Goal: Navigation & Orientation: Find specific page/section

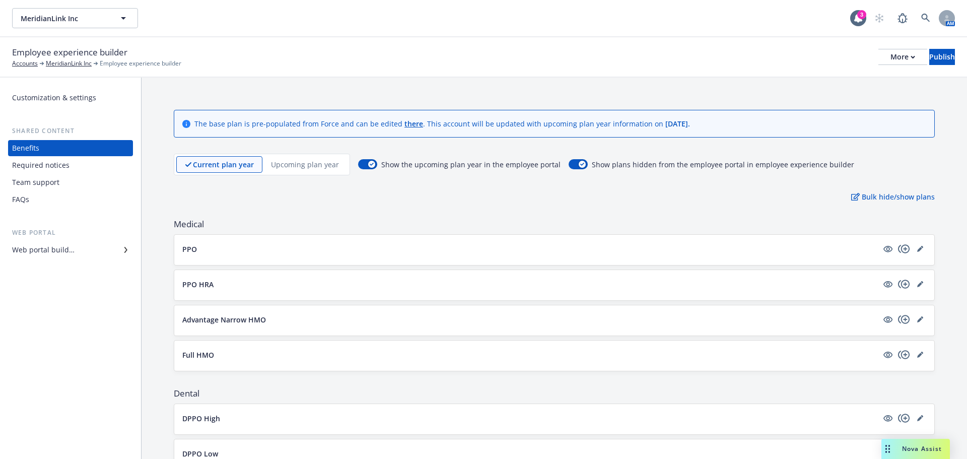
scroll to position [417, 0]
